Goal: Task Accomplishment & Management: Complete application form

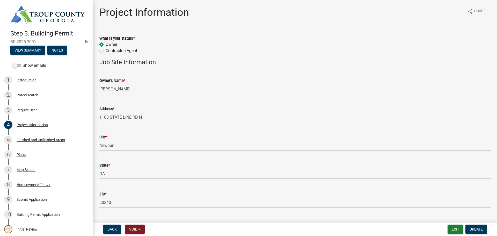
scroll to position [406, 0]
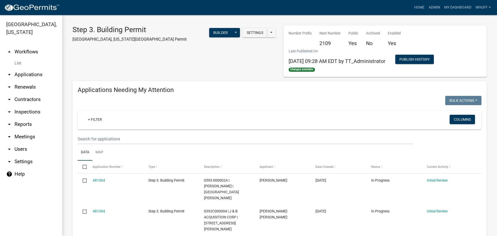
scroll to position [383, 0]
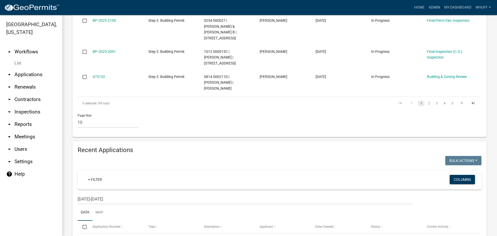
click at [31, 68] on link "arrow_drop_down Applications" at bounding box center [31, 74] width 62 height 12
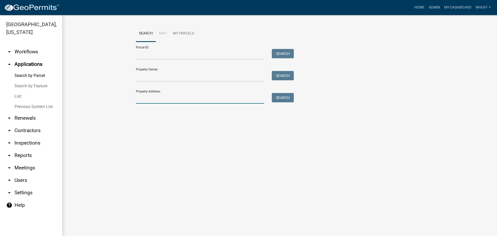
click at [146, 96] on input "Property Address:" at bounding box center [200, 98] width 128 height 11
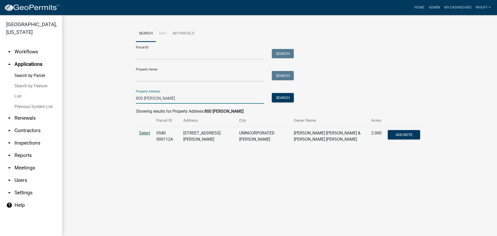
type input "800 Burkes"
click at [142, 134] on span "Select" at bounding box center [144, 133] width 11 height 5
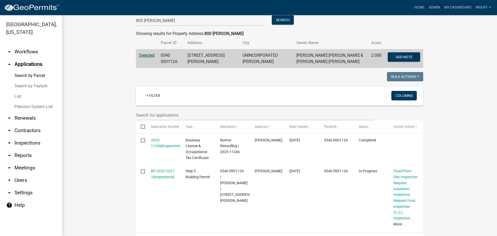
scroll to position [104, 0]
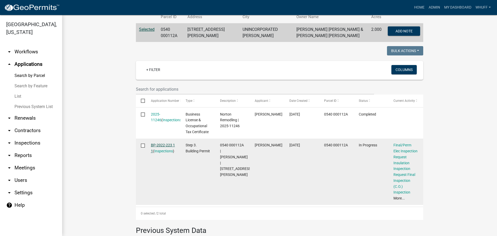
click at [169, 146] on link "BP-2022-223 1 1" at bounding box center [163, 148] width 24 height 10
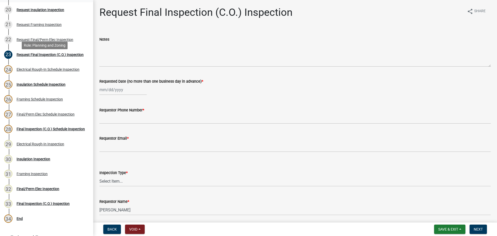
scroll to position [363, 0]
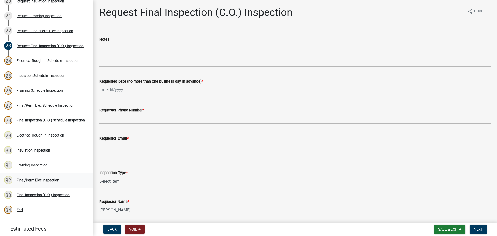
click at [49, 178] on div "Final/Perm Elec Inspection" at bounding box center [38, 180] width 43 height 4
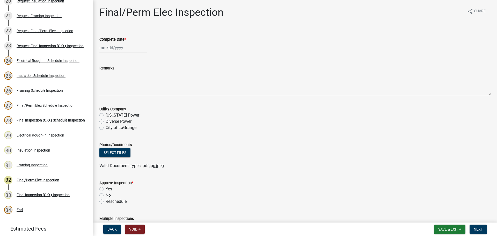
click at [114, 49] on div at bounding box center [122, 47] width 47 height 11
select select "9"
select select "2025"
click at [111, 98] on div "23" at bounding box center [113, 100] width 8 height 8
type input "09/23/2025"
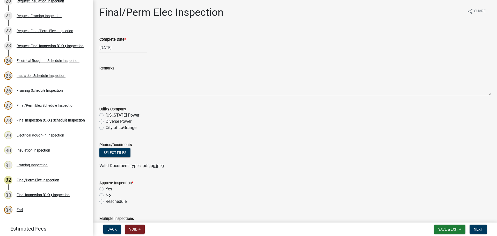
click at [109, 196] on label "No" at bounding box center [108, 195] width 5 height 6
click at [109, 196] on input "No" at bounding box center [107, 193] width 3 height 3
radio input "true"
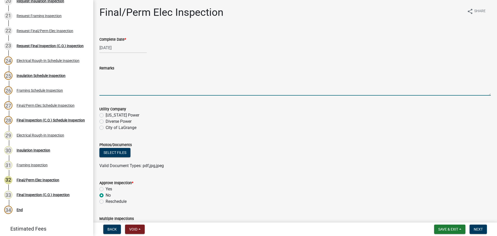
click at [136, 79] on textarea "Remarks" at bounding box center [295, 83] width 392 height 24
type textarea "O"
type textarea "Work not complete. Please call back to reschedule when work is complete."
click at [481, 230] on span "Next" at bounding box center [478, 229] width 9 height 4
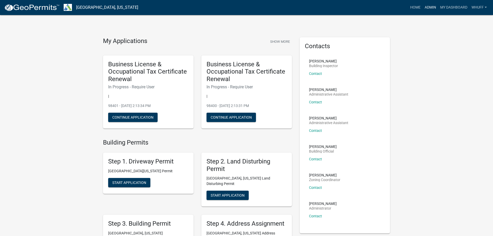
click at [425, 10] on link "Admin" at bounding box center [431, 8] width 16 height 10
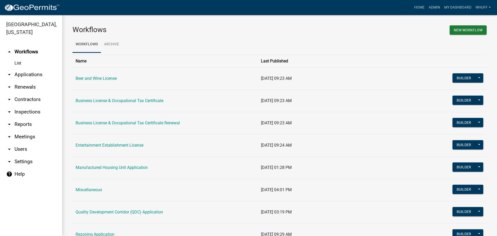
click at [34, 68] on link "arrow_drop_down Applications" at bounding box center [31, 74] width 62 height 12
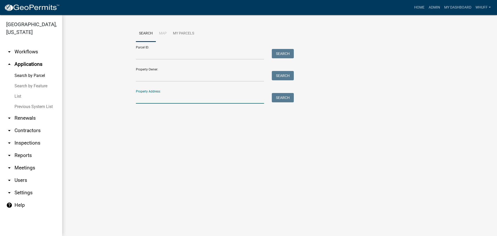
click at [180, 97] on input "Property Address:" at bounding box center [200, 98] width 128 height 11
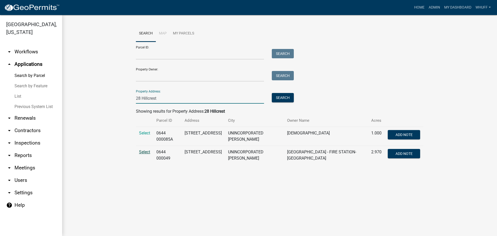
type input "28 Hillcrest"
click at [144, 154] on span "Select" at bounding box center [144, 151] width 11 height 5
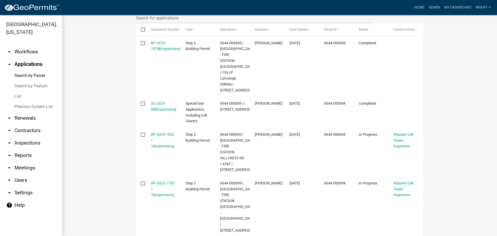
scroll to position [207, 0]
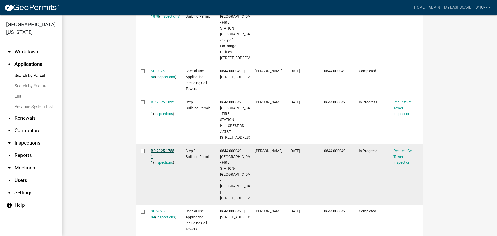
click at [166, 151] on link "BP-2025-1755 1 1" at bounding box center [162, 157] width 23 height 16
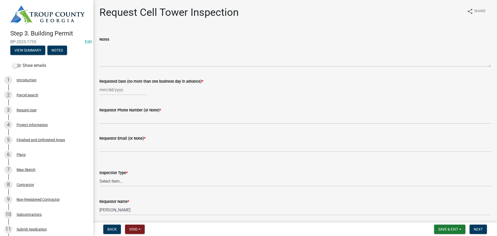
select select "9"
select select "2025"
click at [112, 93] on div "Jan Feb Mar Apr May Jun Jul Aug Sep Oct Nov Dec 1525 1526 1527 1528 1529 1530 1…" at bounding box center [122, 89] width 47 height 11
click at [114, 143] on div "23" at bounding box center [113, 142] width 8 height 8
type input "09/23/2025"
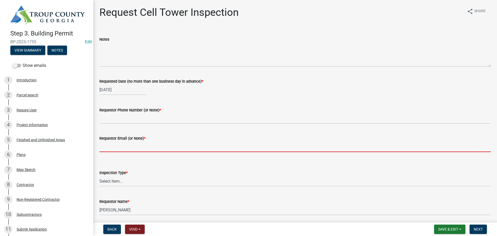
click at [136, 148] on input "Requestor Email (or None) *" at bounding box center [295, 146] width 392 height 11
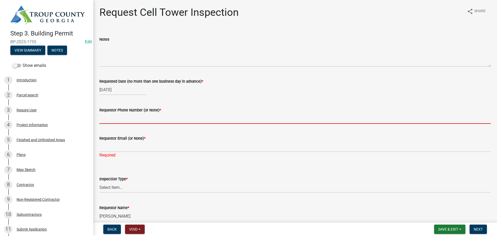
click at [132, 118] on input "Requestor Phone Number (or None) *" at bounding box center [295, 118] width 392 height 11
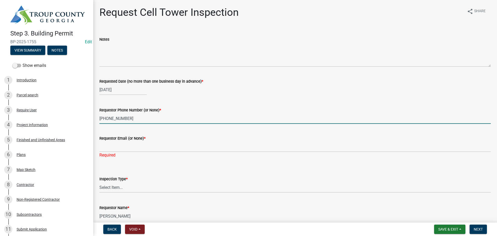
type input "256-200-6353"
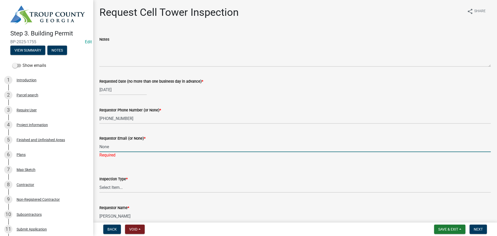
type input "None"
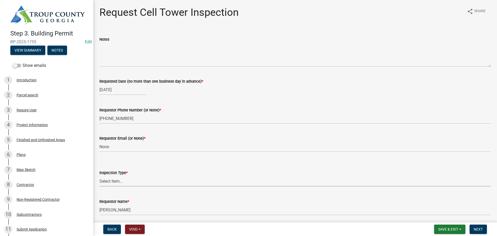
click at [114, 190] on wm-data-entity-input "Inspection Type * Select Item... Cell Tower" at bounding box center [295, 173] width 392 height 35
click at [99, 176] on select "Select Item... Cell Tower" at bounding box center [295, 181] width 392 height 11
select select "7972e7e3-b558-48a6-947b-32172573a035"
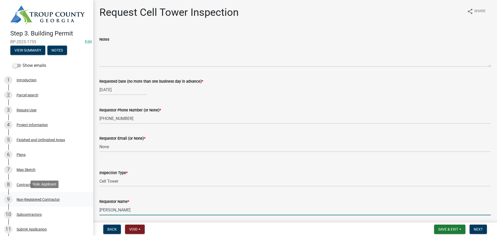
drag, startPoint x: 138, startPoint y: 213, endPoint x: 1, endPoint y: 200, distance: 137.6
click at [1, 200] on div "Step 3. Building Permit BP-2025-1755 Edit View Summary Notes Show emails 1 Intr…" at bounding box center [248, 118] width 497 height 236
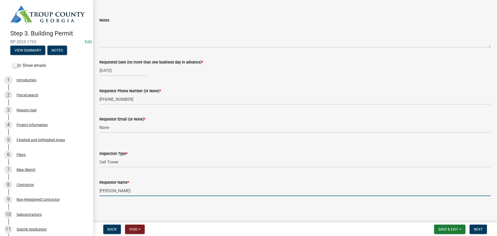
type input "April McCord"
click at [328, 209] on main "Request Cell Tower Inspection share Share Notes Requested Date (no more than on…" at bounding box center [295, 110] width 404 height 220
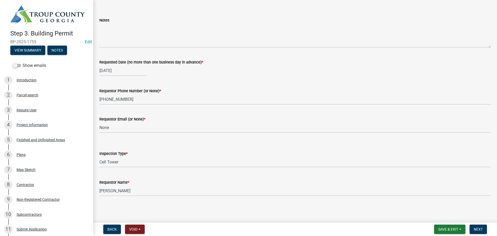
drag, startPoint x: 387, startPoint y: 213, endPoint x: 456, endPoint y: 217, distance: 69.0
click at [391, 214] on main "Request Cell Tower Inspection share Share Notes Requested Date (no more than on…" at bounding box center [295, 110] width 404 height 220
click at [482, 230] on span "Next" at bounding box center [478, 229] width 9 height 4
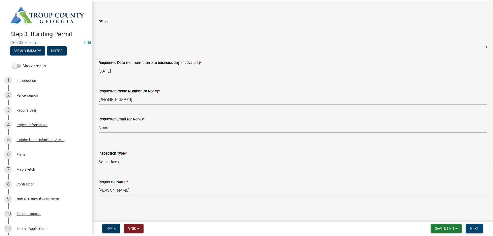
scroll to position [0, 0]
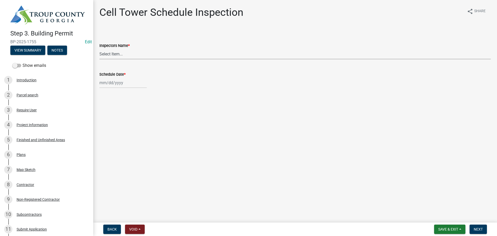
click at [120, 58] on select "Select Item... whuff (William Huff) drichardson (Douglas Richardson) knorred (K…" at bounding box center [295, 54] width 392 height 11
select select "a5a5a9dc-14a5-4192-801a-4b6ec73e6000"
click at [99, 49] on select "Select Item... whuff (William Huff) drichardson (Douglas Richardson) knorred (K…" at bounding box center [295, 54] width 392 height 11
select select "9"
select select "2025"
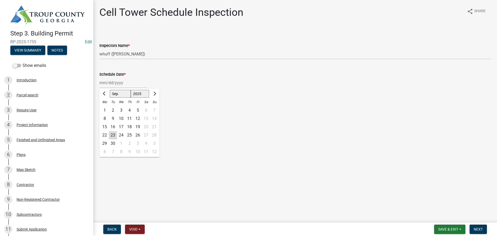
click at [117, 85] on div "Jan Feb Mar Apr May Jun Jul Aug Sep Oct Nov Dec 1525 1526 1527 1528 1529 1530 1…" at bounding box center [122, 82] width 47 height 11
click at [111, 135] on div "23" at bounding box center [113, 135] width 8 height 8
type input "09/23/2025"
click at [249, 155] on main "Cell Tower Schedule Inspection share Share Inspectors Name * Select Item... whu…" at bounding box center [295, 110] width 404 height 220
click at [365, 155] on main "Cell Tower Schedule Inspection share Share Inspectors Name * Select Item... whu…" at bounding box center [295, 110] width 404 height 220
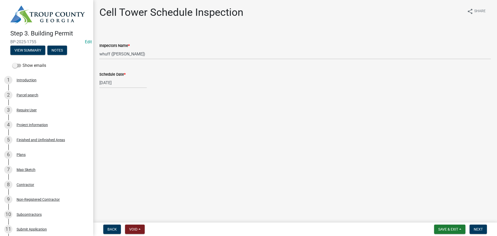
click at [440, 177] on main "Cell Tower Schedule Inspection share Share Inspectors Name * Select Item... whu…" at bounding box center [295, 110] width 404 height 220
click at [480, 229] on span "Next" at bounding box center [478, 229] width 9 height 4
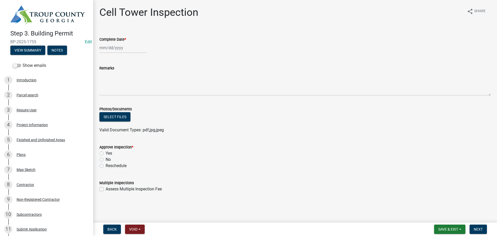
select select "9"
select select "2025"
click at [116, 52] on div "Jan Feb Mar Apr May Jun Jul Aug Sep Oct Nov Dec 1525 1526 1527 1528 1529 1530 1…" at bounding box center [122, 47] width 47 height 11
click at [116, 98] on div "23" at bounding box center [113, 100] width 8 height 8
type input "09/23/2025"
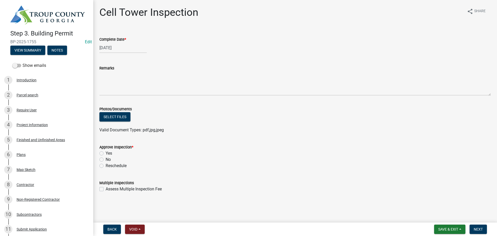
click at [111, 153] on label "Yes" at bounding box center [109, 153] width 6 height 6
click at [109, 153] on input "Yes" at bounding box center [107, 151] width 3 height 3
radio input "true"
drag, startPoint x: 254, startPoint y: 166, endPoint x: 286, endPoint y: 166, distance: 31.6
click at [260, 166] on div "Reschedule" at bounding box center [295, 166] width 392 height 6
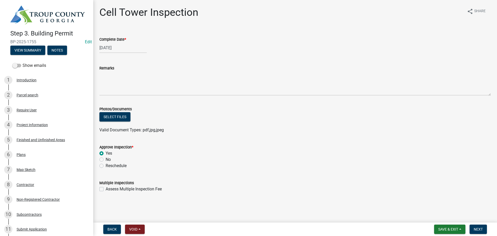
click at [398, 157] on div "No" at bounding box center [295, 159] width 392 height 6
click at [480, 228] on span "Next" at bounding box center [478, 229] width 9 height 4
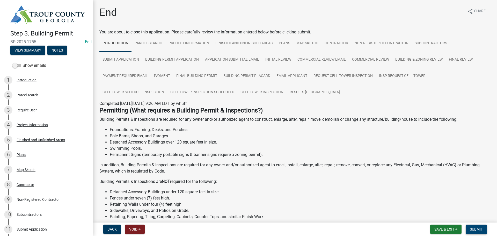
click at [480, 228] on span "Submit" at bounding box center [476, 229] width 13 height 4
